Goal: Communication & Community: Answer question/provide support

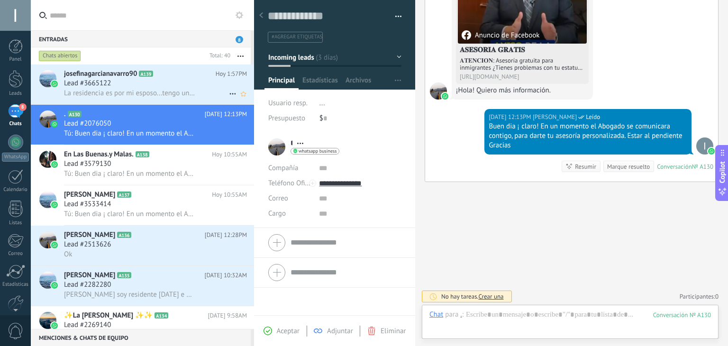
click at [163, 84] on div "Lead #3665122" at bounding box center [155, 83] width 183 height 9
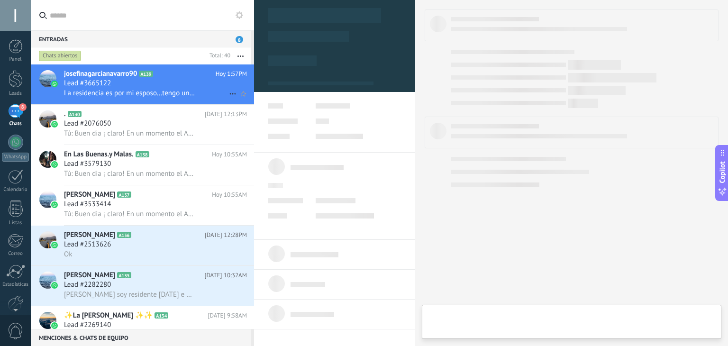
type textarea "**********"
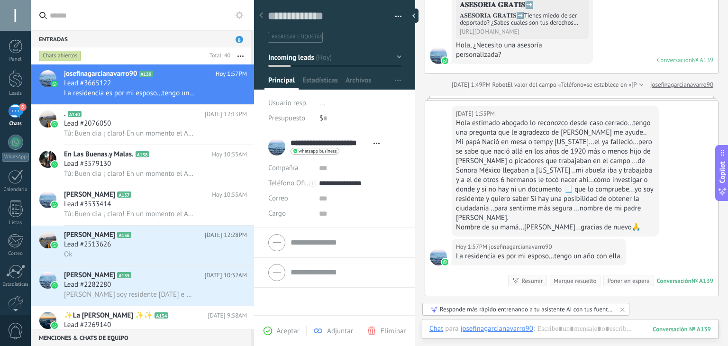
scroll to position [223, 0]
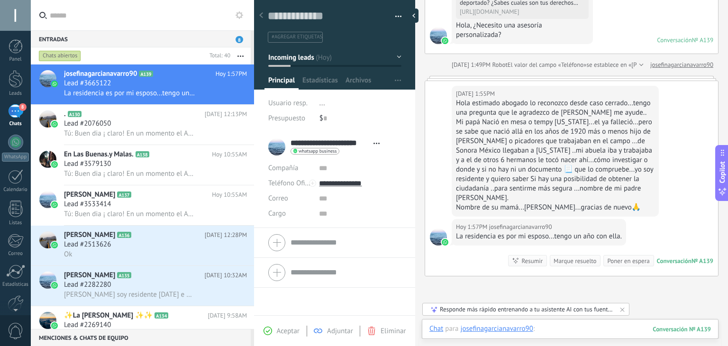
click at [573, 327] on div at bounding box center [570, 338] width 282 height 28
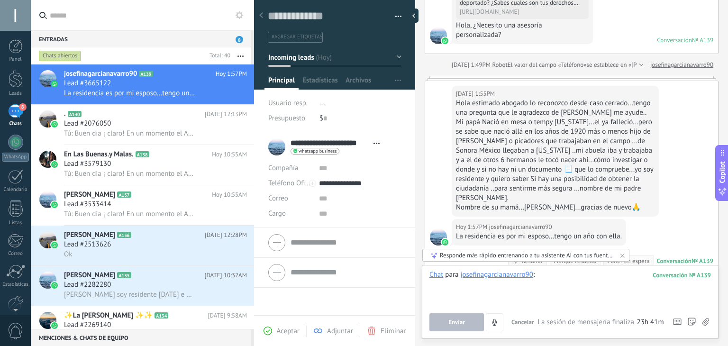
drag, startPoint x: 573, startPoint y: 327, endPoint x: 607, endPoint y: 283, distance: 55.7
click at [607, 283] on div at bounding box center [570, 288] width 282 height 36
paste div
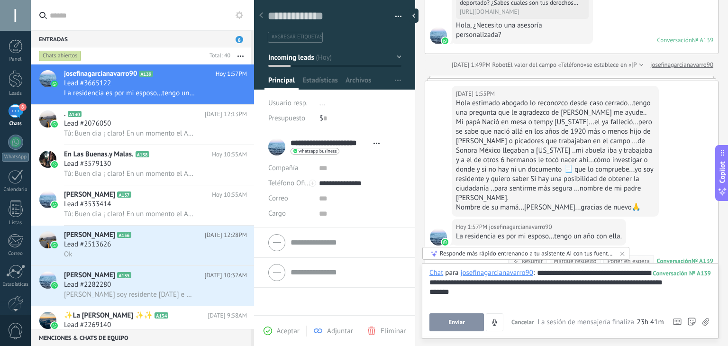
click at [465, 320] on button "Enviar" at bounding box center [456, 322] width 55 height 18
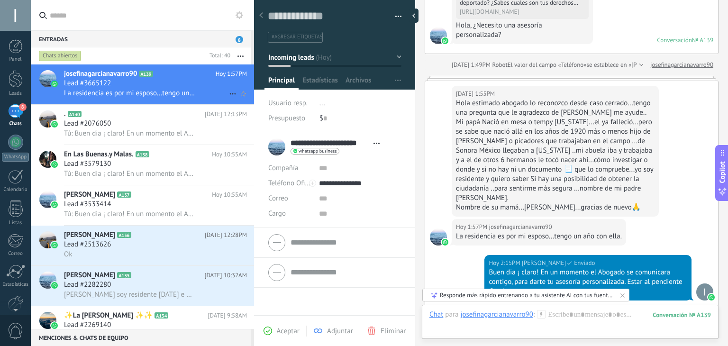
scroll to position [370, 0]
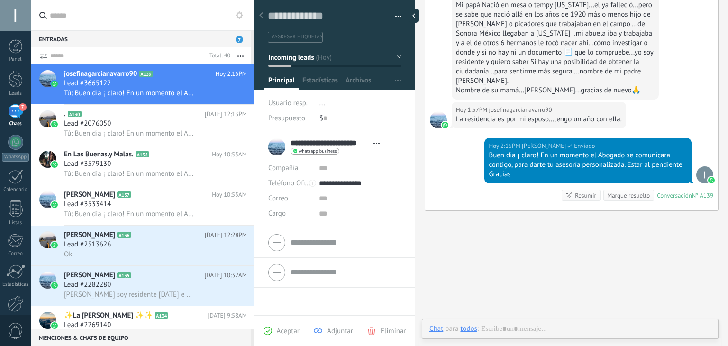
scroll to position [14, 0]
click at [145, 207] on div "Lead #3533414" at bounding box center [155, 204] width 183 height 9
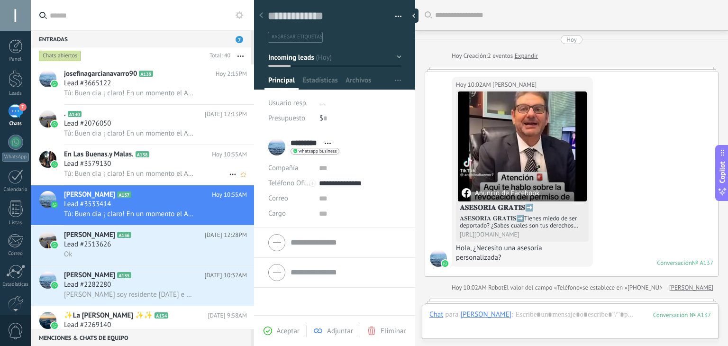
scroll to position [228, 0]
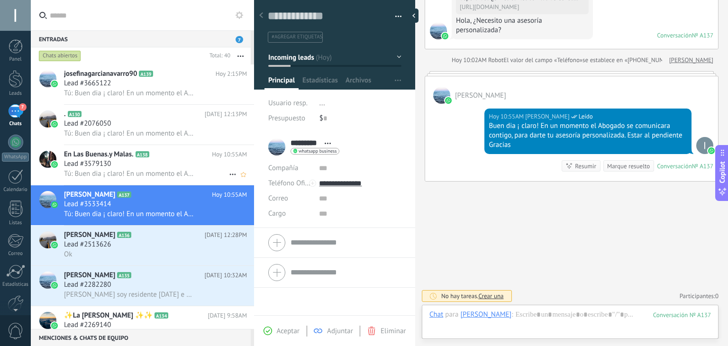
click at [147, 172] on span "Tú: Buen dia ¡ claro! En un momento el Abogado se comunicara contigo, para dart…" at bounding box center [129, 173] width 131 height 9
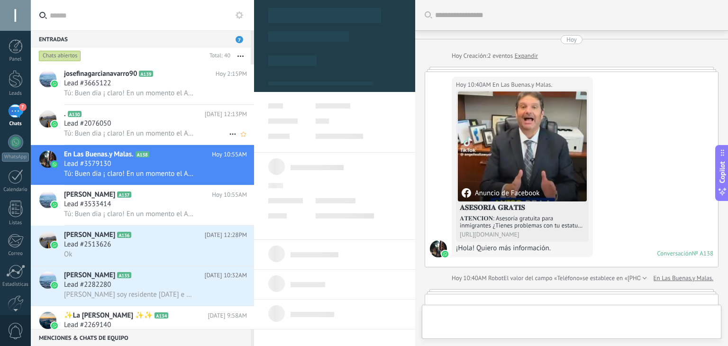
scroll to position [218, 0]
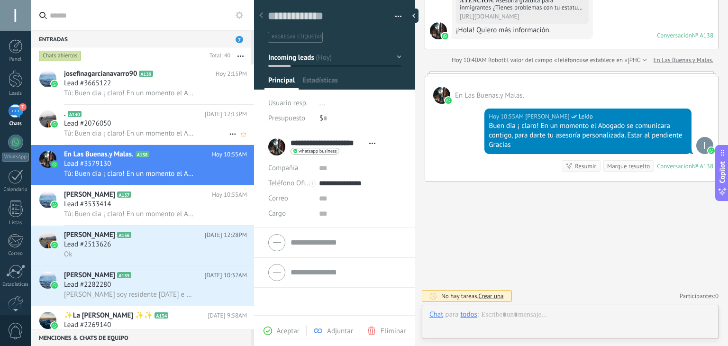
click at [159, 123] on div "Lead #2076050" at bounding box center [155, 123] width 183 height 9
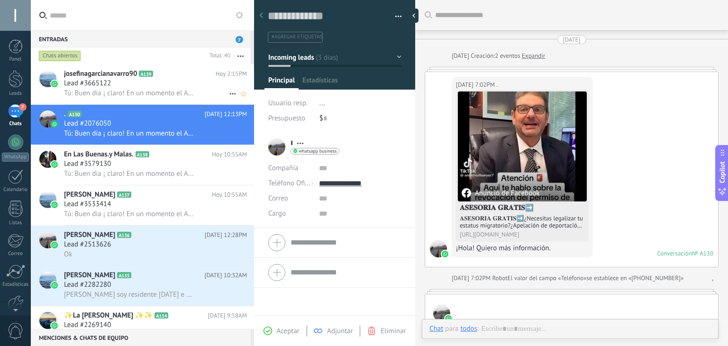
scroll to position [504, 0]
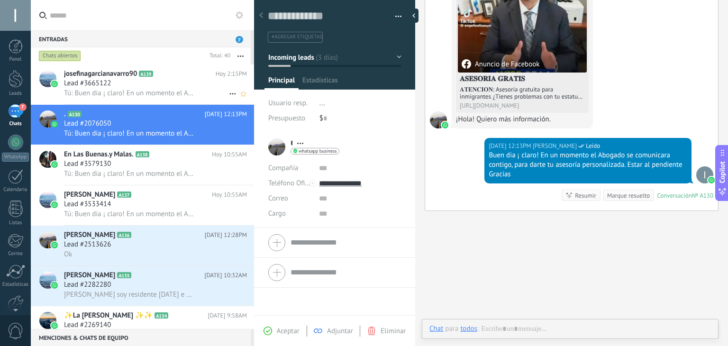
click at [165, 83] on div "Lead #3665122" at bounding box center [155, 83] width 183 height 9
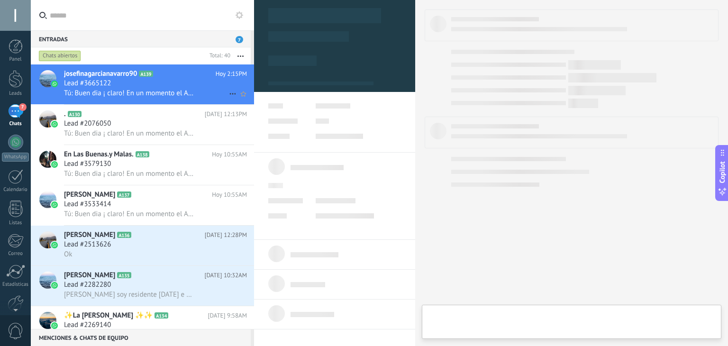
type textarea "**********"
